Goal: Task Accomplishment & Management: Manage account settings

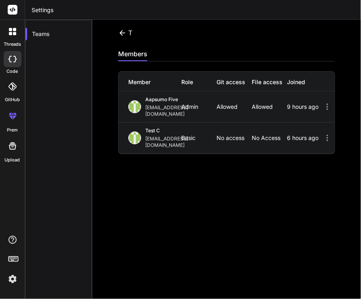
click at [9, 278] on img at bounding box center [13, 279] width 14 height 14
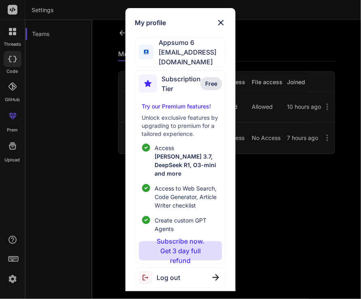
click at [181, 268] on div "Log out" at bounding box center [180, 278] width 91 height 21
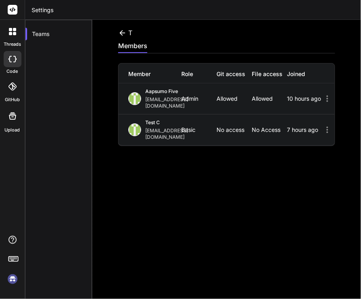
click at [14, 277] on img at bounding box center [13, 279] width 14 height 14
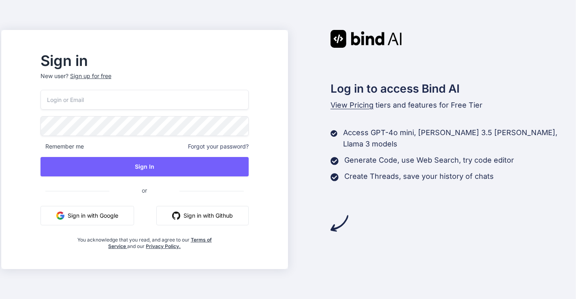
type input "[EMAIL_ADDRESS][DOMAIN_NAME]"
click at [133, 103] on input "appsumo_6@yopmail.com" at bounding box center [144, 100] width 208 height 20
paste input "[EMAIL_ADDRESS][DOMAIN_NAME]"
type input "[EMAIL_ADDRESS][DOMAIN_NAME]"
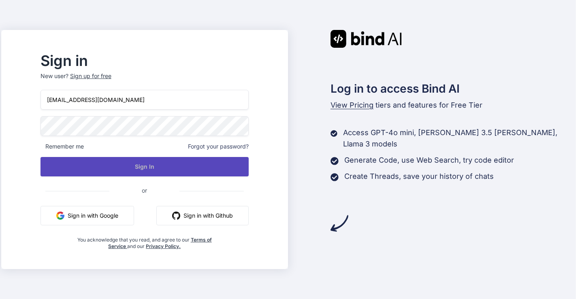
click at [157, 164] on button "Sign In" at bounding box center [144, 166] width 208 height 19
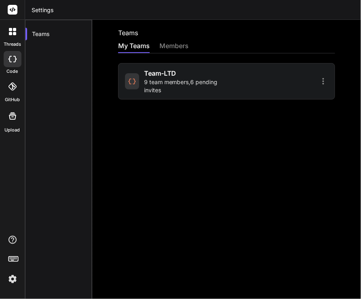
click at [159, 80] on span "9 team members , 6 pending invites" at bounding box center [184, 86] width 80 height 16
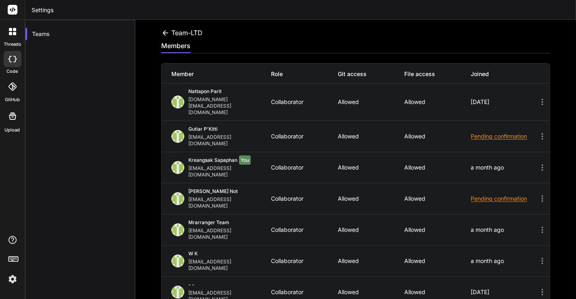
click at [11, 279] on img at bounding box center [13, 279] width 14 height 14
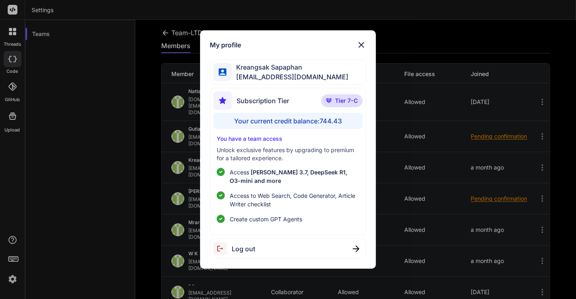
click at [109, 72] on div "My profile Kreangsak Sapaphan inseiong@gmail.com Subscription Tier Tier 7-C You…" at bounding box center [288, 149] width 576 height 299
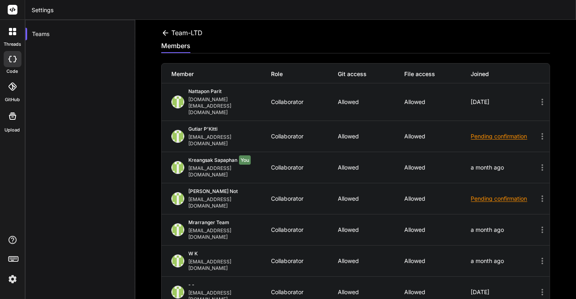
click at [15, 276] on img at bounding box center [13, 279] width 14 height 14
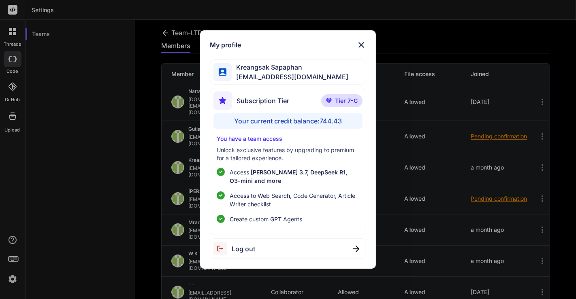
click at [274, 255] on div "Log out" at bounding box center [288, 248] width 157 height 21
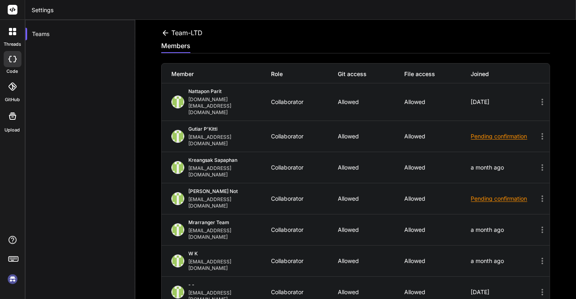
click at [11, 279] on img at bounding box center [13, 279] width 14 height 14
click at [14, 277] on img at bounding box center [13, 279] width 14 height 14
click at [13, 279] on img at bounding box center [13, 279] width 14 height 14
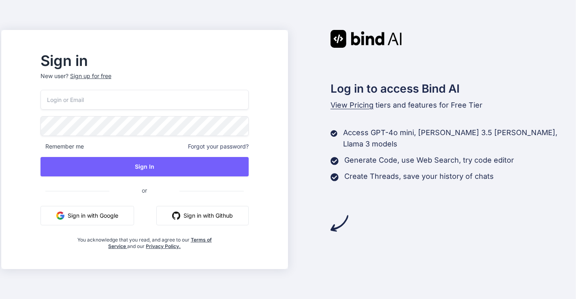
type input "appsumo_6@yopmail.com"
click at [145, 102] on input "appsumo_6@yopmail.com" at bounding box center [144, 100] width 208 height 20
paste input "testbind3@mailinator.com"
type input "testbind3@mailinator.com"
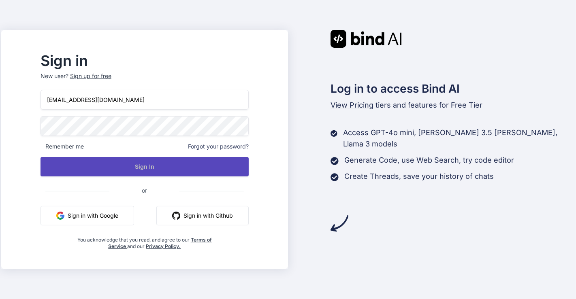
click at [130, 160] on button "Sign In" at bounding box center [144, 166] width 208 height 19
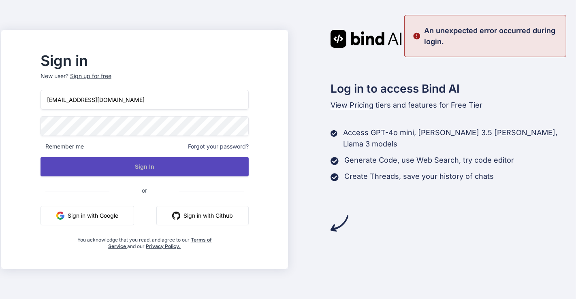
click at [213, 162] on button "Sign In" at bounding box center [144, 166] width 208 height 19
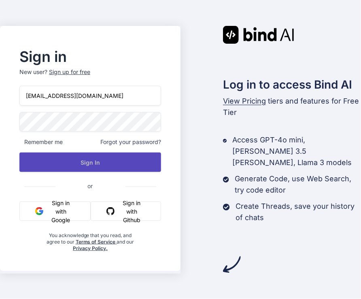
click at [130, 166] on button "Sign In" at bounding box center [90, 162] width 142 height 19
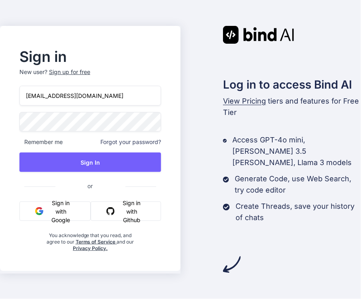
click at [26, 99] on input "[EMAIL_ADDRESS][DOMAIN_NAME]" at bounding box center [90, 96] width 142 height 20
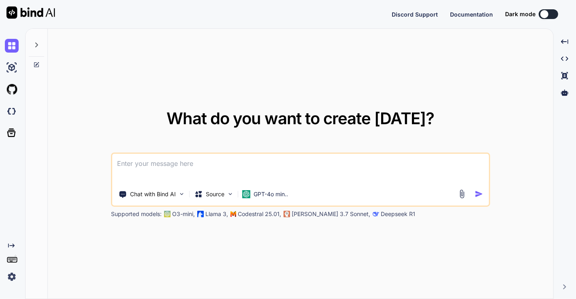
click at [9, 274] on img at bounding box center [12, 277] width 14 height 14
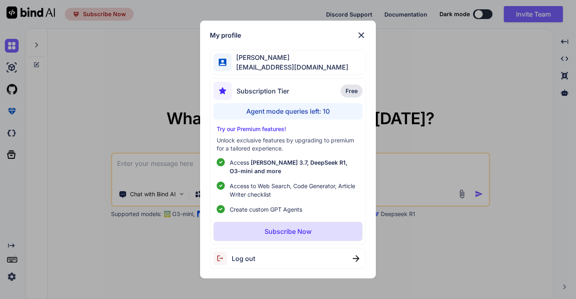
click at [291, 253] on div "Log out" at bounding box center [288, 258] width 157 height 21
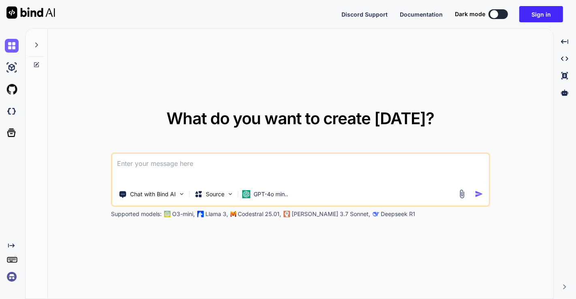
click at [14, 278] on img at bounding box center [12, 277] width 14 height 14
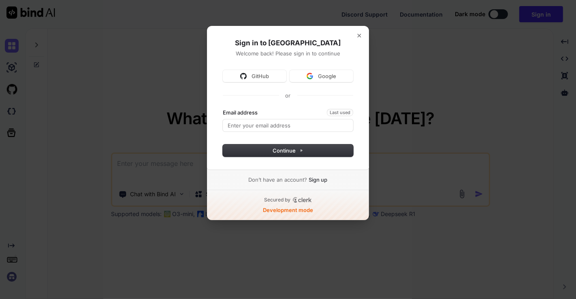
type textarea "x"
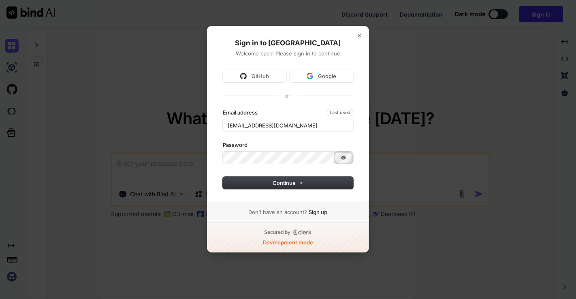
type input "app5@yopmail.com"
click at [345, 159] on icon "Show password" at bounding box center [343, 158] width 6 height 6
click at [270, 121] on input "app5@yopmail.com" at bounding box center [288, 125] width 130 height 12
paste input "testbind3@mailinator.com"
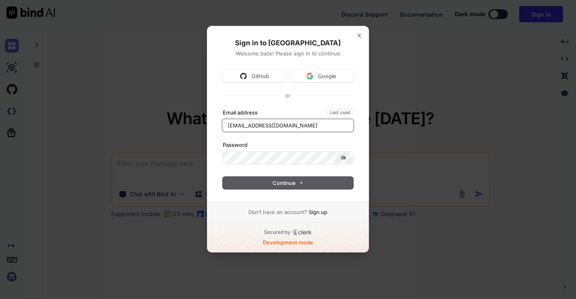
type input "testbind3@mailinator.com"
click at [290, 183] on span "Continue" at bounding box center [288, 182] width 30 height 7
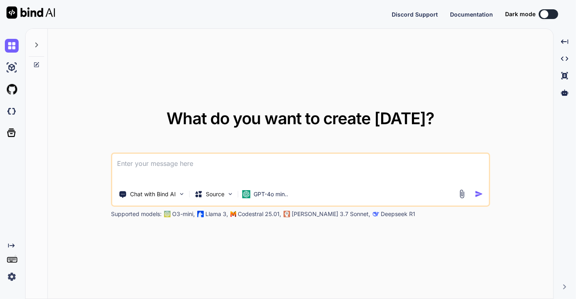
click at [9, 275] on img at bounding box center [12, 277] width 14 height 14
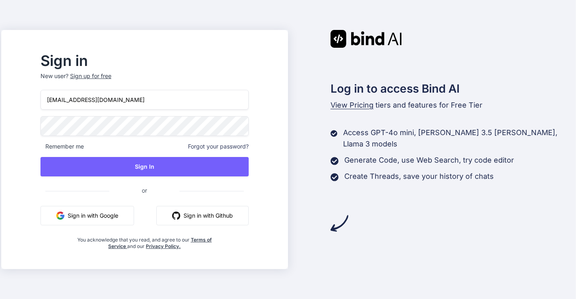
drag, startPoint x: 0, startPoint y: 0, endPoint x: 157, endPoint y: 102, distance: 187.9
click at [157, 102] on input "[EMAIL_ADDRESS][DOMAIN_NAME]" at bounding box center [144, 100] width 208 height 20
click at [152, 105] on input "[EMAIL_ADDRESS][DOMAIN_NAME]" at bounding box center [144, 100] width 208 height 20
type input "appsumo_5@yopmail.com"
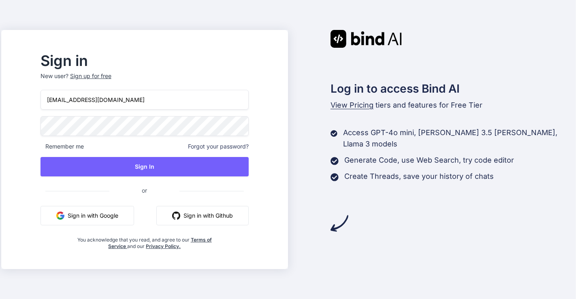
click at [163, 101] on input "appsumo_5@yopmail.com" at bounding box center [144, 100] width 208 height 20
type input "[EMAIL_ADDRESS][DOMAIN_NAME]"
click at [115, 214] on button "Sign in with Google" at bounding box center [87, 215] width 94 height 19
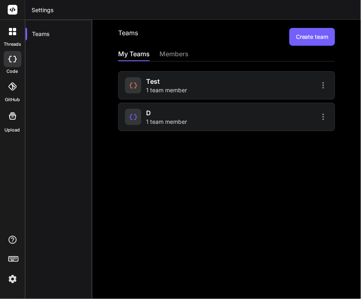
click at [6, 281] on img at bounding box center [13, 279] width 14 height 14
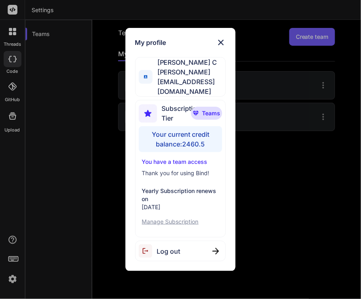
click at [200, 242] on div "Log out" at bounding box center [180, 251] width 91 height 21
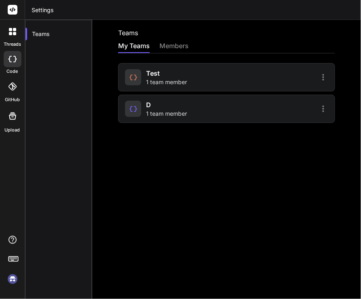
click at [14, 277] on img at bounding box center [13, 279] width 14 height 14
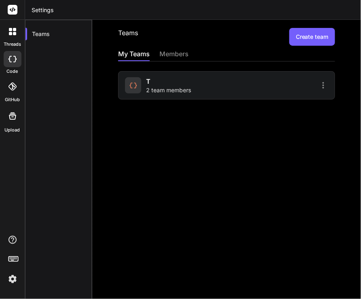
click at [11, 283] on img at bounding box center [13, 279] width 14 height 14
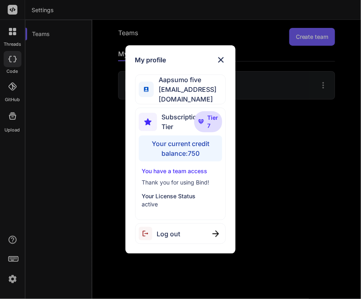
click at [202, 230] on div "Log out" at bounding box center [180, 233] width 91 height 21
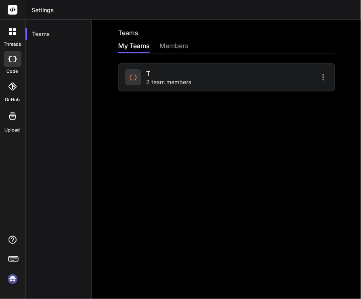
click at [11, 277] on img at bounding box center [13, 279] width 14 height 14
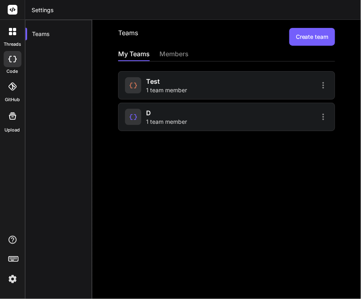
click at [13, 279] on img at bounding box center [13, 279] width 14 height 14
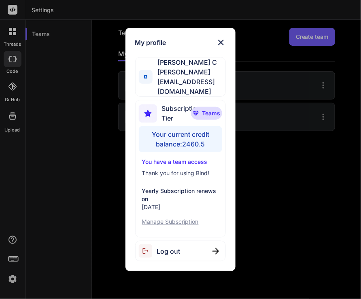
click at [211, 241] on div "Log out" at bounding box center [180, 251] width 91 height 21
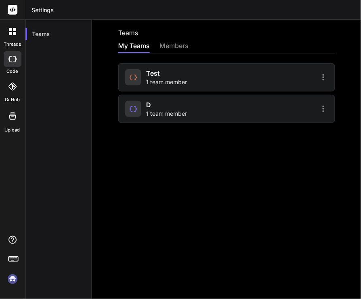
click at [12, 283] on img at bounding box center [13, 279] width 14 height 14
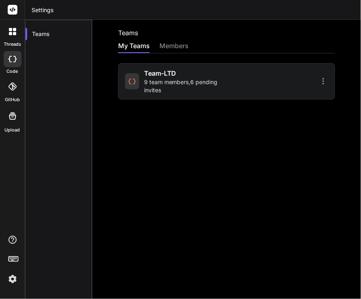
click at [10, 280] on img at bounding box center [13, 279] width 14 height 14
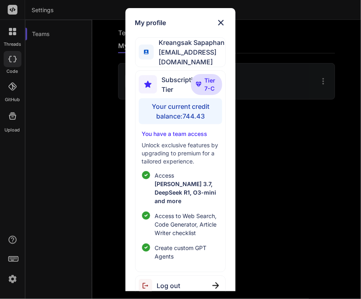
scroll to position [5, 0]
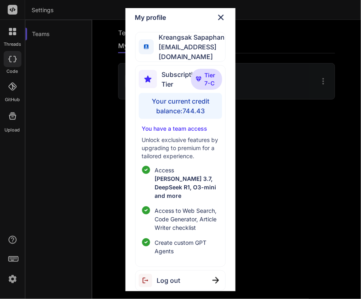
click at [200, 272] on div "Log out" at bounding box center [180, 280] width 91 height 21
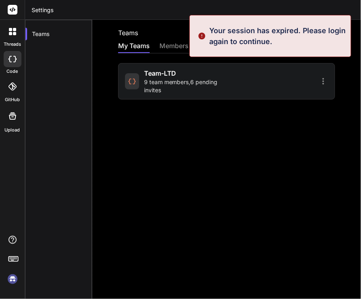
click at [11, 278] on img at bounding box center [13, 279] width 14 height 14
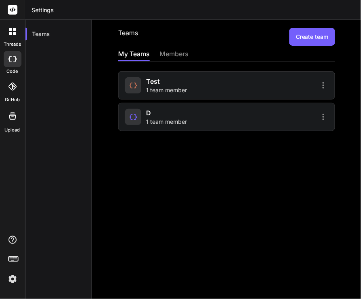
click at [11, 278] on img at bounding box center [13, 279] width 14 height 14
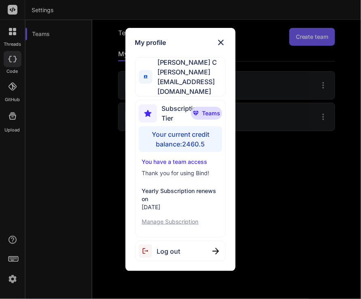
click at [195, 247] on div "Log out" at bounding box center [180, 251] width 91 height 21
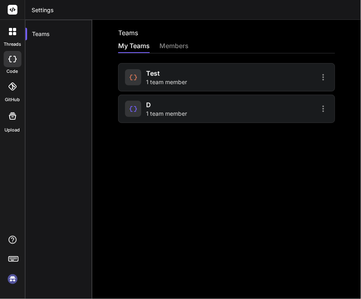
click at [13, 283] on img at bounding box center [13, 279] width 14 height 14
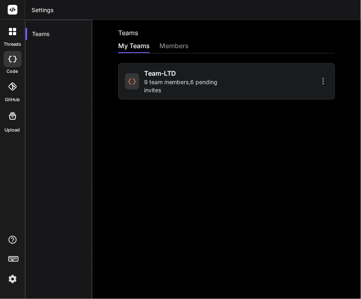
click at [10, 283] on img at bounding box center [13, 279] width 14 height 14
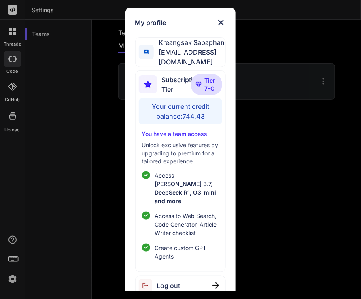
click at [71, 155] on div "My profile Kreangsak Sapaphan inseiong@gmail.com Subscription Tier Tier 7-C You…" at bounding box center [180, 149] width 361 height 299
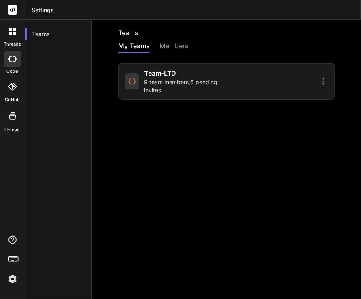
click at [11, 280] on img at bounding box center [13, 279] width 14 height 14
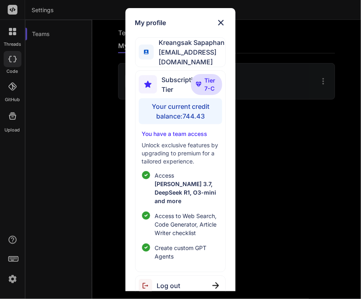
click at [199, 277] on div "Log out" at bounding box center [180, 286] width 91 height 21
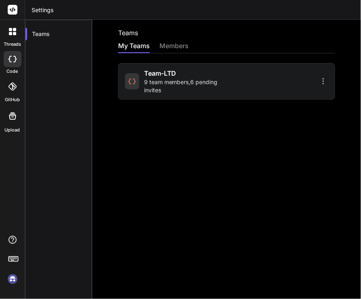
click at [10, 285] on img at bounding box center [13, 279] width 14 height 14
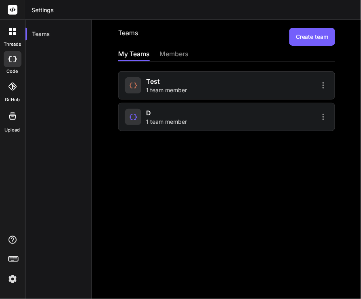
click at [11, 279] on img at bounding box center [13, 279] width 14 height 14
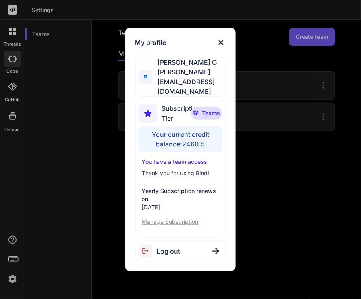
click at [204, 241] on div "Log out" at bounding box center [180, 251] width 91 height 21
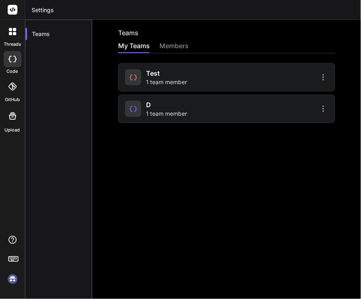
click at [10, 279] on img at bounding box center [13, 279] width 14 height 14
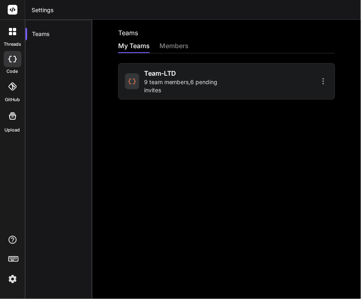
click at [8, 277] on img at bounding box center [13, 279] width 14 height 14
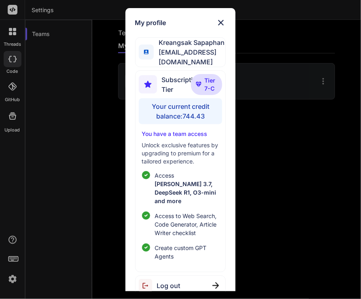
click at [189, 276] on div "Log out" at bounding box center [180, 286] width 91 height 21
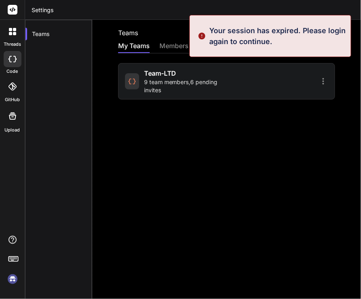
click at [12, 278] on img at bounding box center [13, 279] width 14 height 14
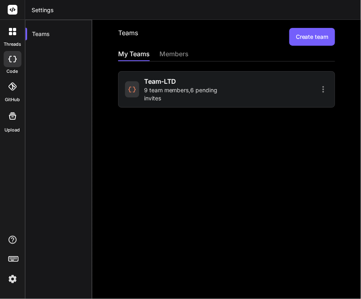
click at [13, 283] on img at bounding box center [13, 279] width 14 height 14
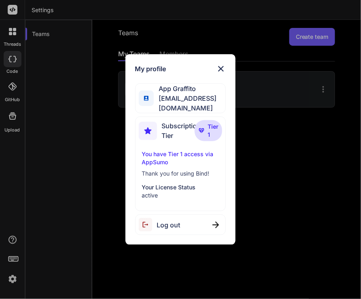
click at [278, 219] on div "My profile App Graffito appgraffito@gmail.com Subscription Tier Tier 1 You have…" at bounding box center [180, 149] width 361 height 299
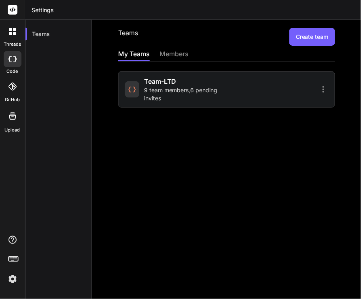
click at [11, 281] on img at bounding box center [13, 279] width 14 height 14
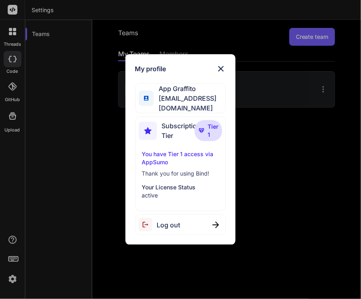
click at [294, 234] on div "My profile App Graffito appgraffito@gmail.com Subscription Tier Tier 1 You have…" at bounding box center [180, 149] width 361 height 299
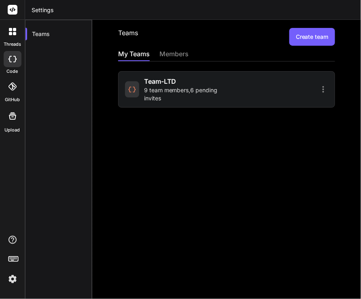
click at [185, 94] on span "9 team members , 6 pending invites" at bounding box center [184, 94] width 80 height 16
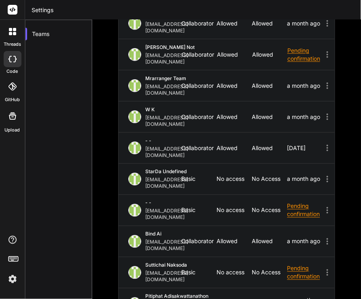
scroll to position [0, 0]
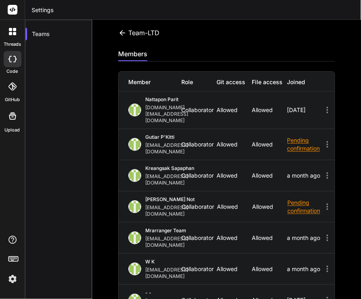
click at [10, 281] on img at bounding box center [13, 279] width 14 height 14
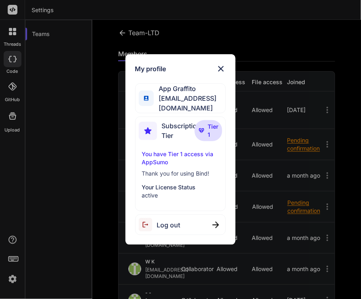
click at [200, 217] on div "Log out" at bounding box center [180, 225] width 91 height 21
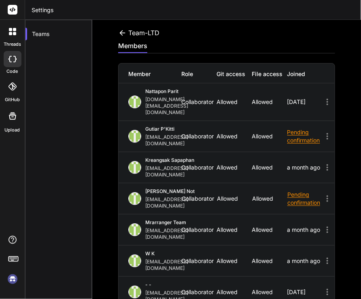
click at [10, 282] on img at bounding box center [13, 279] width 14 height 14
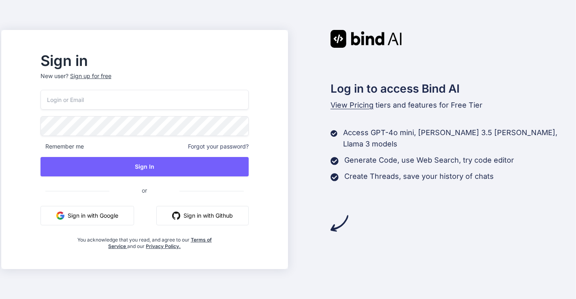
type input "[EMAIL_ADDRESS][DOMAIN_NAME]"
click at [124, 100] on input "[EMAIL_ADDRESS][DOMAIN_NAME]" at bounding box center [144, 100] width 208 height 20
type input "[EMAIL_ADDRESS][DOMAIN_NAME]"
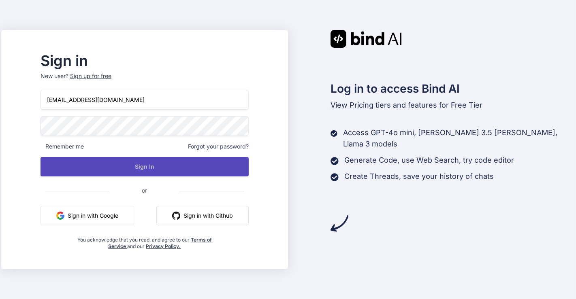
click at [72, 168] on button "Sign In" at bounding box center [144, 166] width 208 height 19
click at [138, 159] on button "Sign In" at bounding box center [144, 166] width 208 height 19
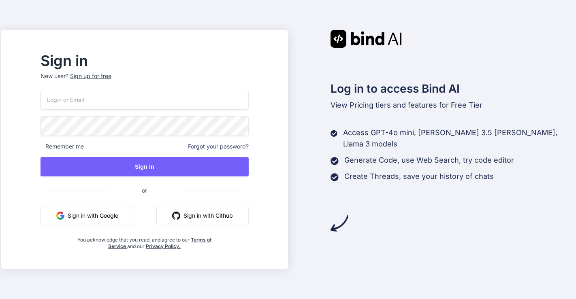
type input "[EMAIL_ADDRESS][DOMAIN_NAME]"
click at [106, 214] on button "Sign in with Google" at bounding box center [87, 215] width 94 height 19
click at [146, 100] on input "[EMAIL_ADDRESS][DOMAIN_NAME]" at bounding box center [144, 100] width 208 height 20
paste input "[EMAIL_ADDRESS][DOMAIN_NAME]"
type input "[EMAIL_ADDRESS]@[DOMAIN_NAME]"
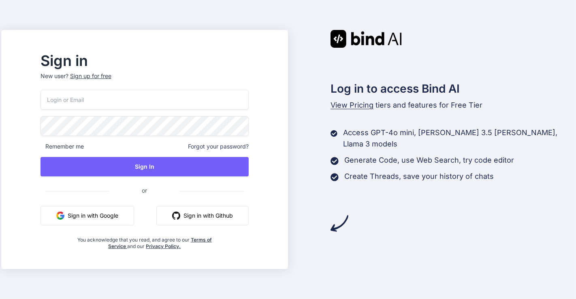
paste input "[EMAIL_ADDRESS][DOMAIN_NAME]"
type input "[EMAIL_ADDRESS][DOMAIN_NAME]"
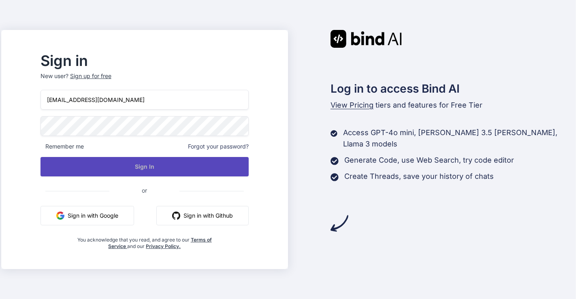
click at [162, 164] on button "Sign In" at bounding box center [144, 166] width 208 height 19
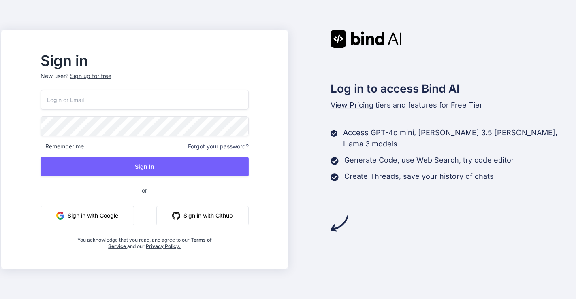
type input "[EMAIL_ADDRESS][DOMAIN_NAME]"
click at [128, 204] on div "appsumo_5@yopmail.com Remember me Forgot your password? Sign In or Sign in with…" at bounding box center [144, 170] width 208 height 160
click at [125, 213] on button "Sign in with Google" at bounding box center [87, 215] width 94 height 19
click at [146, 100] on input "[EMAIL_ADDRESS][DOMAIN_NAME]" at bounding box center [144, 100] width 208 height 20
paste input "inseiong@g"
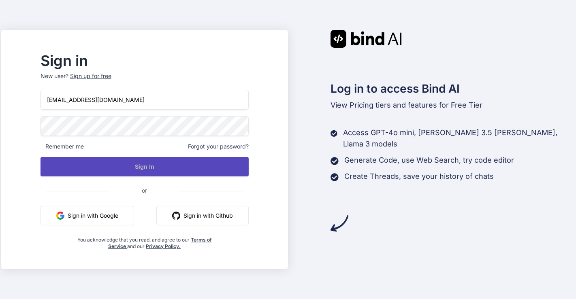
type input "inseiong@gmail.com"
click at [160, 165] on button "Sign In" at bounding box center [144, 166] width 208 height 19
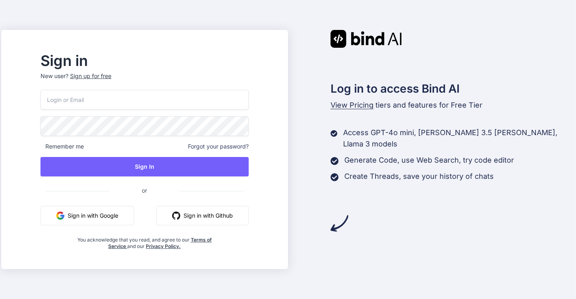
type input "[EMAIL_ADDRESS][DOMAIN_NAME]"
click at [144, 103] on input "[EMAIL_ADDRESS][DOMAIN_NAME]" at bounding box center [144, 100] width 208 height 20
paste input "[EMAIL_ADDRESS][DOMAIN_NAME]"
type input "[EMAIL_ADDRESS][DOMAIN_NAME]"
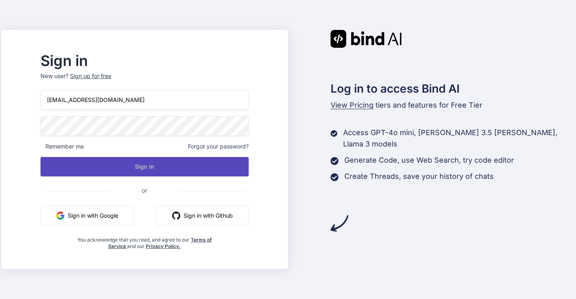
click at [135, 169] on button "Sign In" at bounding box center [144, 166] width 208 height 19
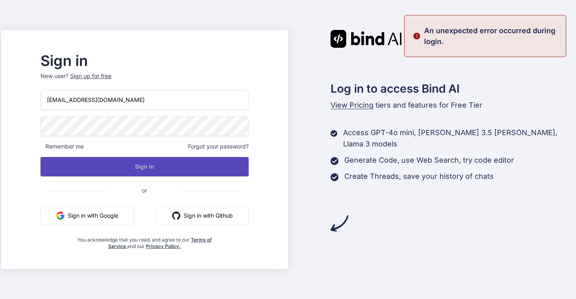
click at [150, 164] on button "Sign In" at bounding box center [144, 166] width 208 height 19
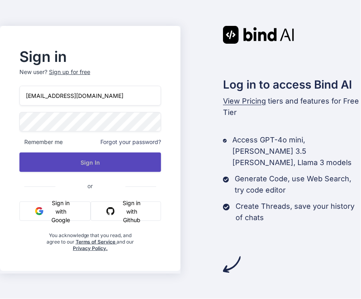
click at [78, 164] on button "Sign In" at bounding box center [90, 162] width 142 height 19
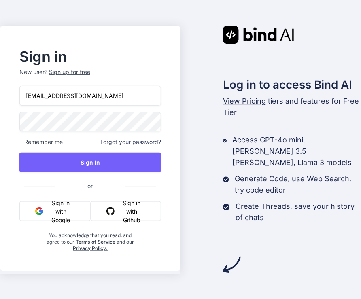
click at [27, 100] on input "TestUser@testuser.com" at bounding box center [90, 96] width 142 height 20
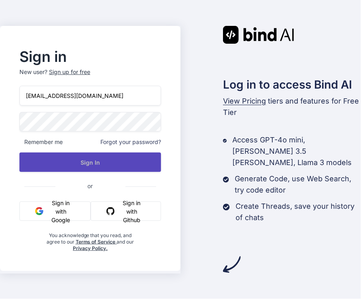
click at [92, 166] on button "Sign In" at bounding box center [90, 162] width 142 height 19
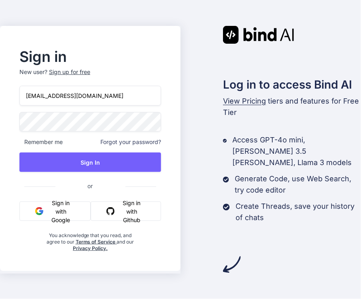
click at [60, 203] on button "Sign in with Google" at bounding box center [54, 211] width 71 height 19
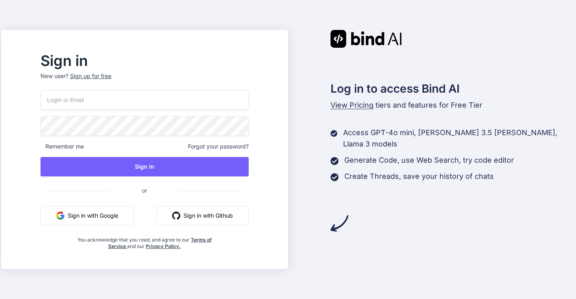
type input "[EMAIL_ADDRESS][DOMAIN_NAME]"
click at [151, 98] on input "[EMAIL_ADDRESS][DOMAIN_NAME]" at bounding box center [144, 100] width 208 height 20
paste input "TestUser@testuser.com"
type input "TestUser@testuser.com"
paste input "TestUser@testuser.com"
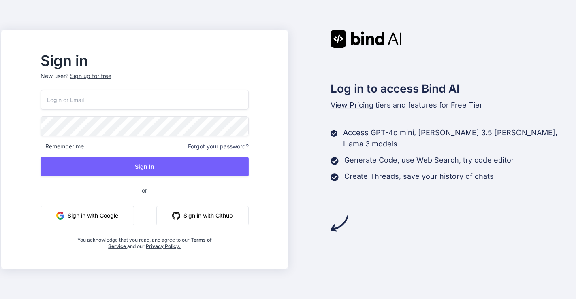
type input "TestUser@testuser.com"
paste input "inseiong@gmail.com"
type input "inseiong@gmail.com"
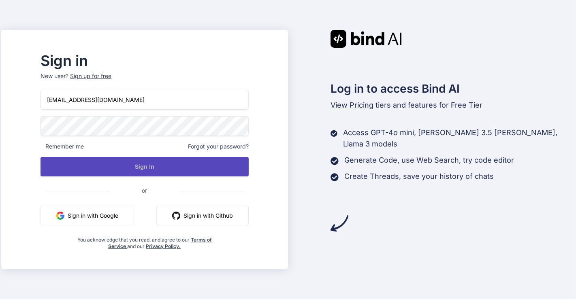
click at [150, 168] on button "Sign In" at bounding box center [144, 166] width 208 height 19
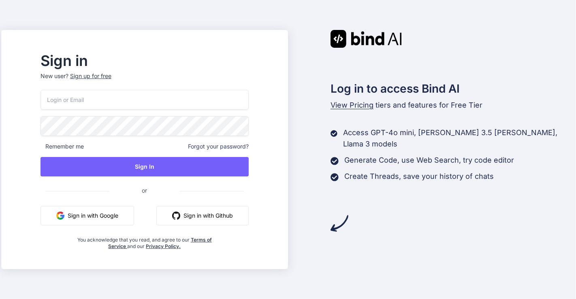
type input "[EMAIL_ADDRESS][DOMAIN_NAME]"
click at [135, 108] on input "[EMAIL_ADDRESS][DOMAIN_NAME]" at bounding box center [144, 100] width 208 height 20
paste input "[EMAIL_ADDRESS][DOMAIN_NAME]"
type input "appgraffito@gmail.com"
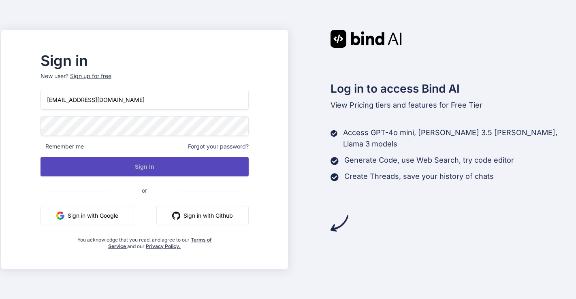
click at [136, 168] on button "Sign In" at bounding box center [144, 166] width 208 height 19
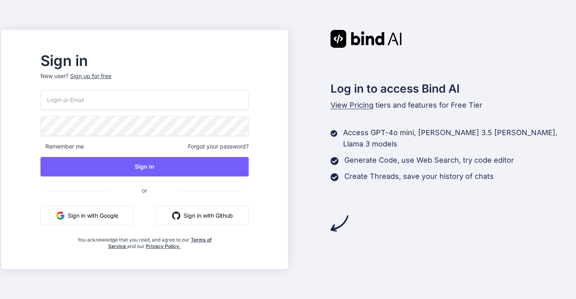
type input "[EMAIL_ADDRESS][DOMAIN_NAME]"
click at [120, 219] on button "Sign in with Google" at bounding box center [87, 215] width 94 height 19
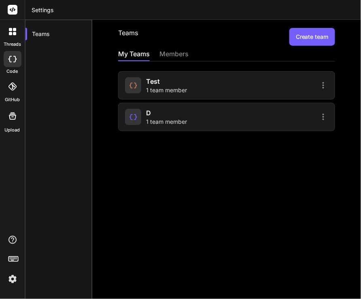
click at [6, 280] on img at bounding box center [13, 279] width 14 height 14
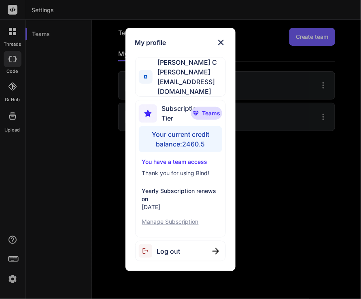
click at [172, 247] on span "Log out" at bounding box center [168, 252] width 23 height 10
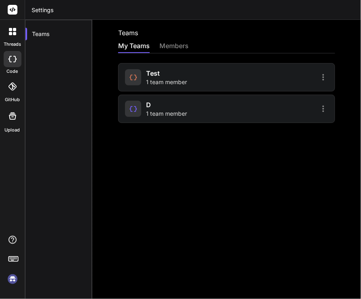
click at [13, 278] on img at bounding box center [13, 279] width 14 height 14
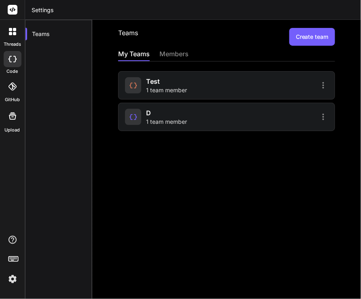
click at [8, 276] on img at bounding box center [13, 279] width 14 height 14
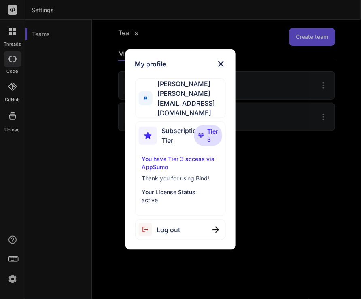
click at [277, 225] on div "My profile Antonio Thornton antonio@vircaio.com Subscription Tier Tier 3 You ha…" at bounding box center [180, 149] width 361 height 299
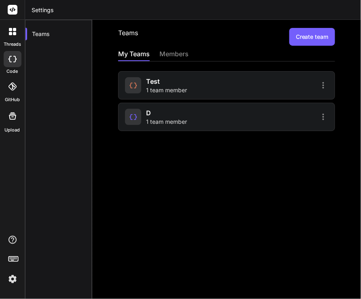
click at [9, 279] on img at bounding box center [13, 279] width 14 height 14
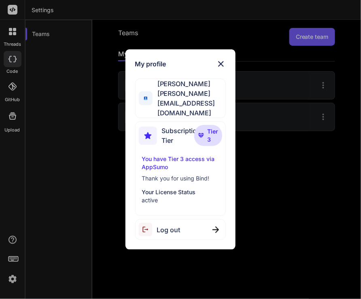
click at [250, 196] on div "My profile Antonio Thornton antonio@vircaio.com Subscription Tier Tier 3 You ha…" at bounding box center [180, 149] width 361 height 299
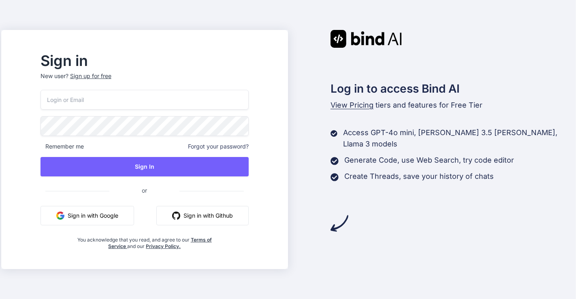
type input "[EMAIL_ADDRESS][DOMAIN_NAME]"
click at [141, 102] on input "[EMAIL_ADDRESS][DOMAIN_NAME]" at bounding box center [144, 100] width 208 height 20
paste input "[PERSON_NAME][EMAIL_ADDRESS][DOMAIN_NAME]"
type input "[PERSON_NAME][EMAIL_ADDRESS][DOMAIN_NAME]"
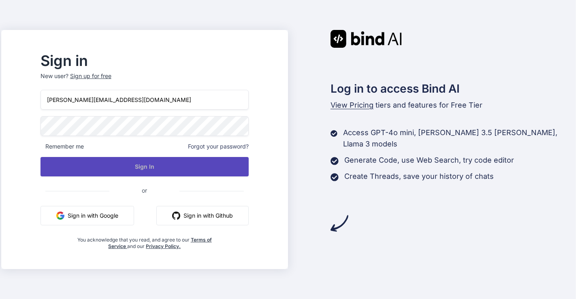
click at [168, 166] on button "Sign In" at bounding box center [144, 166] width 208 height 19
click at [189, 163] on button "Sign In" at bounding box center [144, 166] width 208 height 19
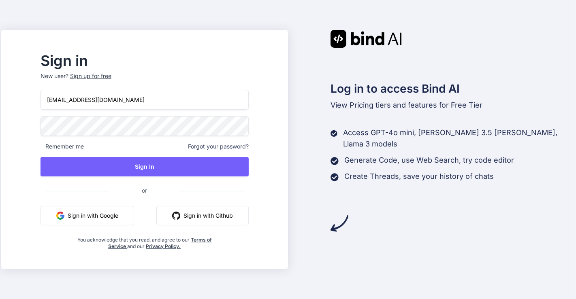
click at [157, 102] on input "appsumo_5@yopmail.com" at bounding box center [144, 100] width 208 height 20
paste input "A7J@WTzdPNopmoD"
type input "A7J@WTzdPNopmoD"
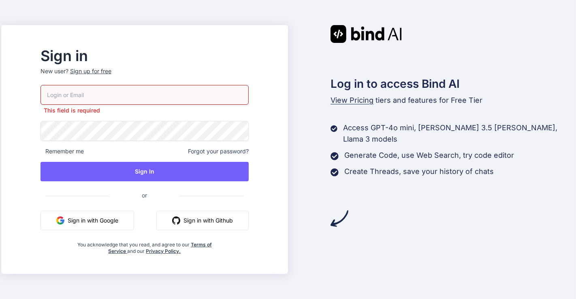
paste input "[PERSON_NAME][EMAIL_ADDRESS][DOMAIN_NAME]"
click at [128, 98] on input "[PERSON_NAME][EMAIL_ADDRESS][DOMAIN_NAME]" at bounding box center [144, 95] width 208 height 20
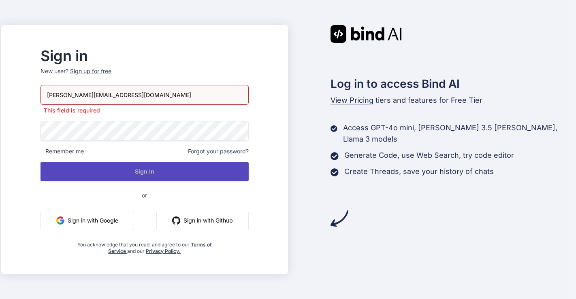
type input "[PERSON_NAME][EMAIL_ADDRESS][DOMAIN_NAME]"
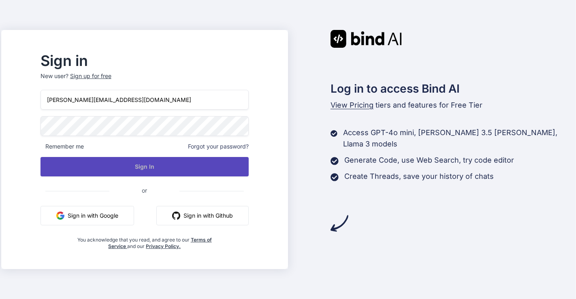
click at [172, 179] on div "antonio@vircaio.com Remember me Forgot your password? Sign In or Sign in with G…" at bounding box center [144, 170] width 208 height 160
click at [166, 173] on button "Sign In" at bounding box center [144, 166] width 208 height 19
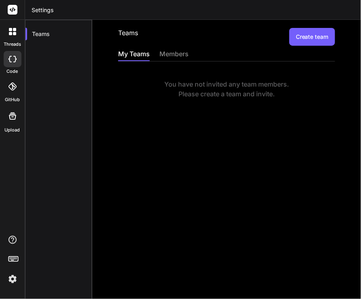
click at [8, 281] on img at bounding box center [13, 279] width 14 height 14
